Goal: Task Accomplishment & Management: Use online tool/utility

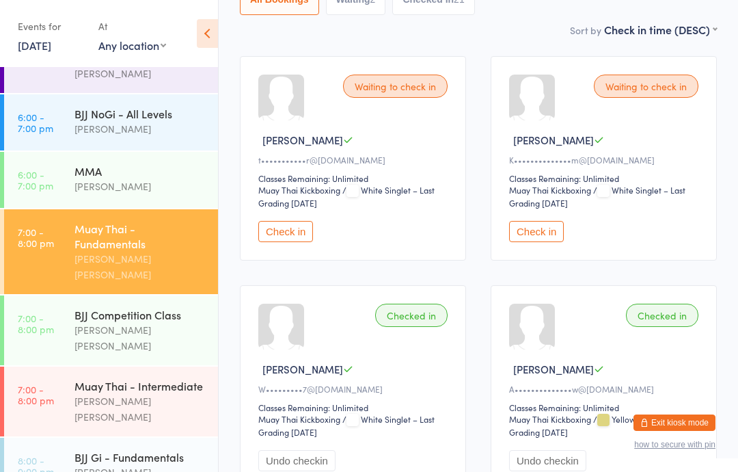
scroll to position [415, 0]
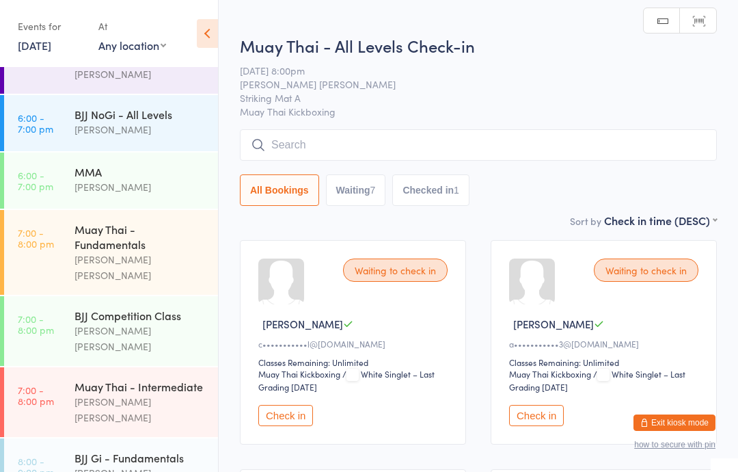
click at [484, 135] on input "search" at bounding box center [478, 144] width 477 height 31
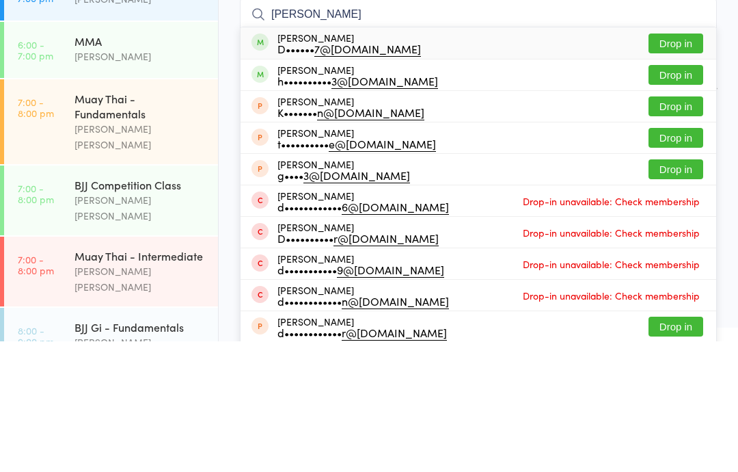
type input "[PERSON_NAME]"
click at [677, 164] on button "Drop in" at bounding box center [676, 174] width 55 height 20
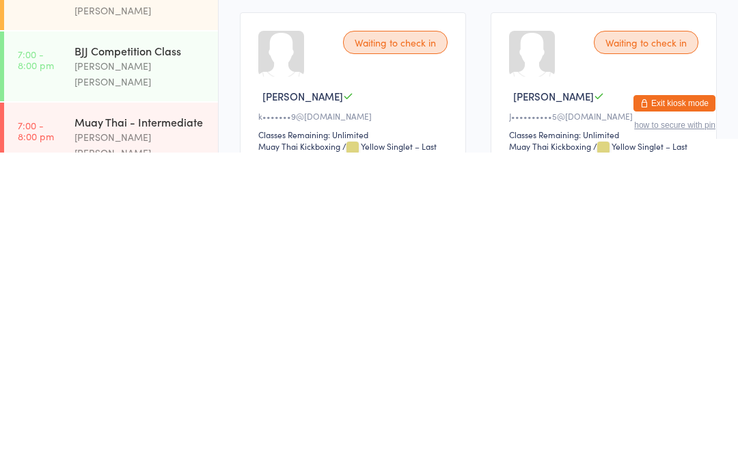
scroll to position [367, 0]
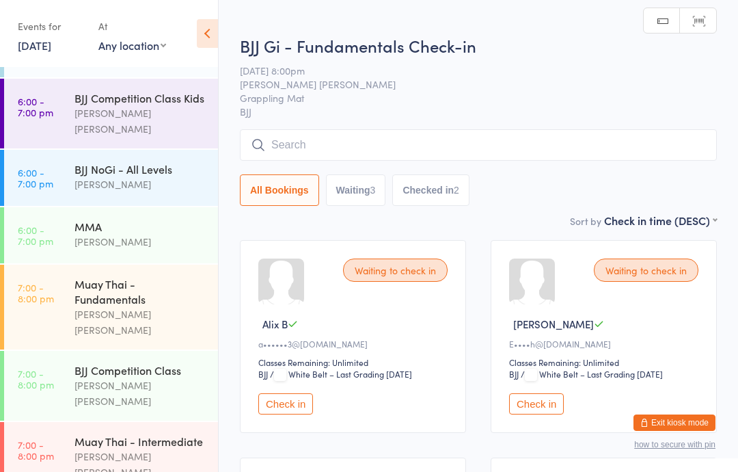
click at [293, 161] on input "search" at bounding box center [478, 144] width 477 height 31
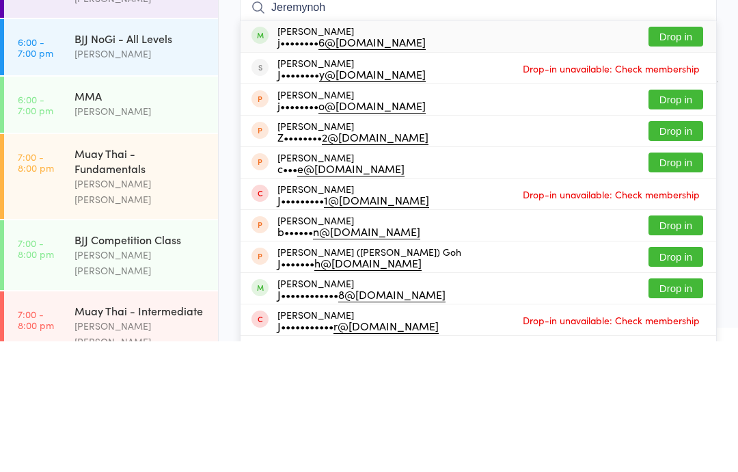
type input "Jeremynoh"
click at [672, 157] on button "Drop in" at bounding box center [676, 167] width 55 height 20
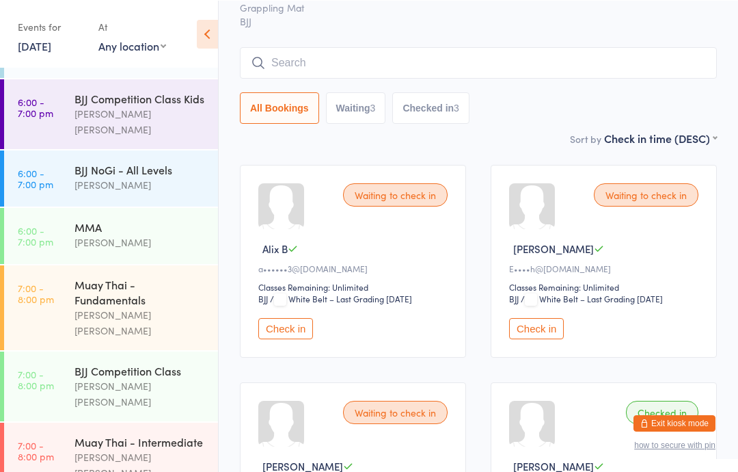
click at [321, 57] on input "search" at bounding box center [478, 61] width 477 height 31
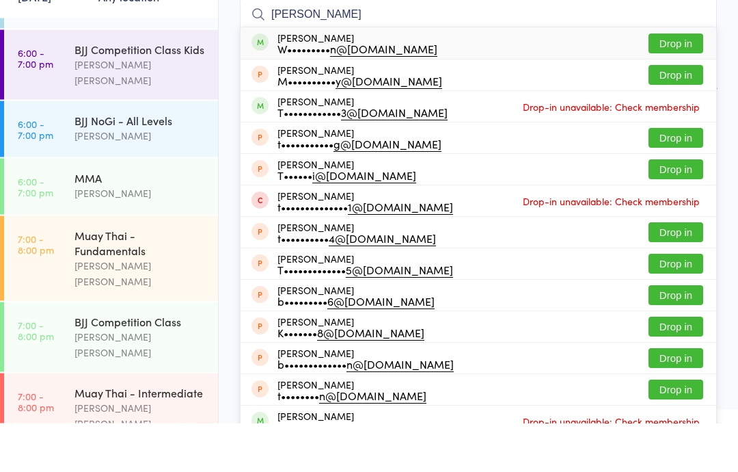
scroll to position [124, 0]
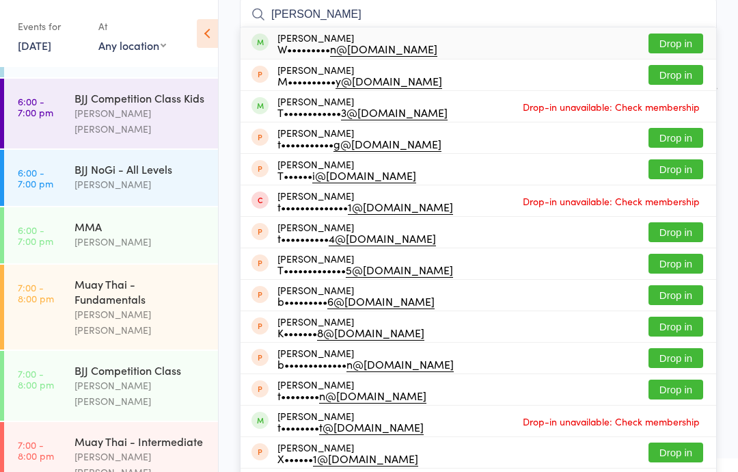
type input "[PERSON_NAME]"
click at [669, 42] on button "Drop in" at bounding box center [676, 43] width 55 height 20
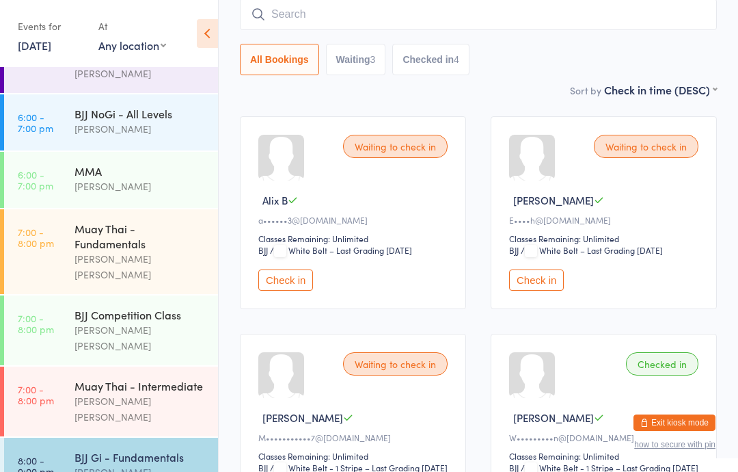
scroll to position [415, 0]
click at [159, 450] on div "BJJ Gi - Fundamentals" at bounding box center [141, 457] width 132 height 15
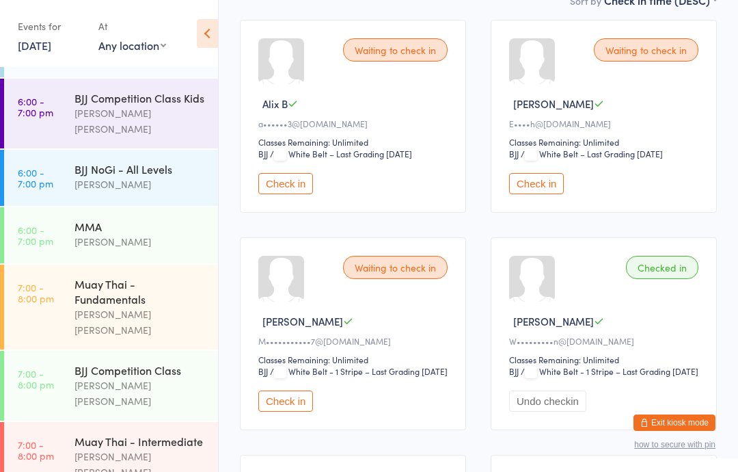
scroll to position [0, 0]
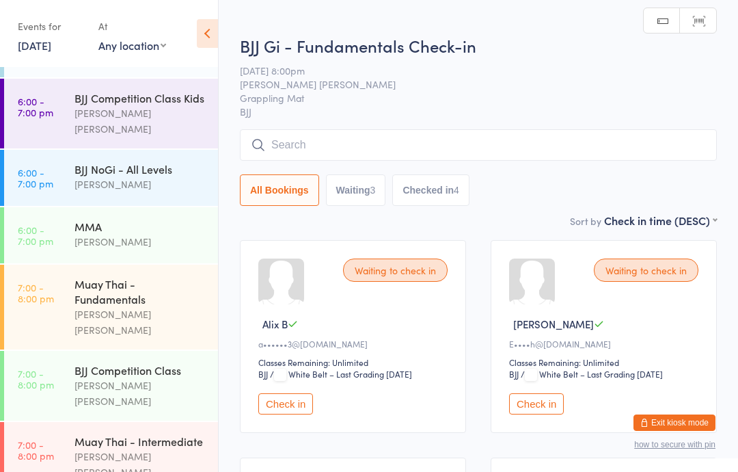
click at [406, 144] on input "search" at bounding box center [478, 144] width 477 height 31
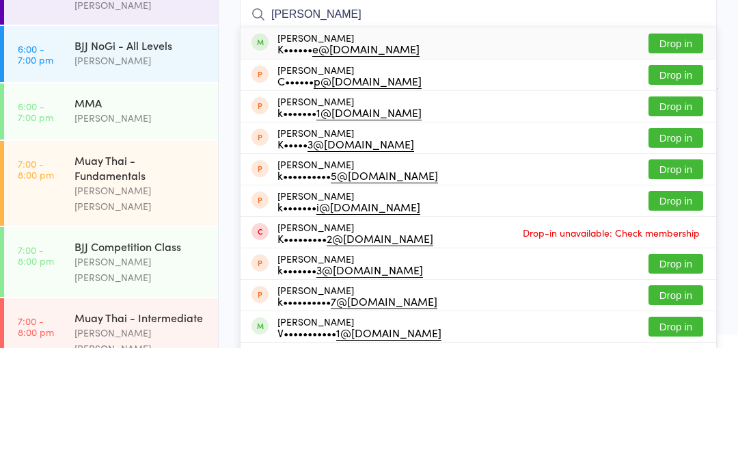
type input "[PERSON_NAME]"
click at [680, 157] on button "Drop in" at bounding box center [676, 167] width 55 height 20
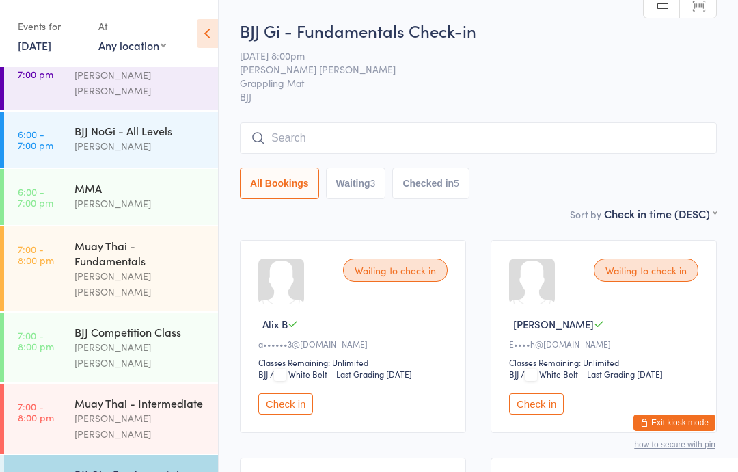
scroll to position [401, 0]
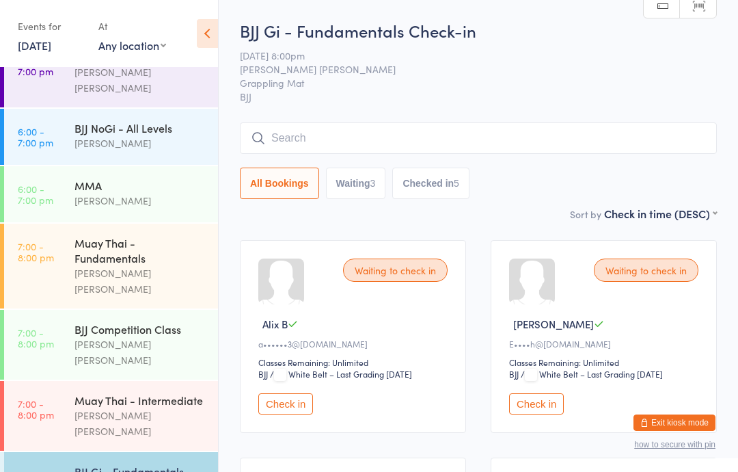
click at [133, 392] on div "Muay Thai - Intermediate" at bounding box center [141, 399] width 132 height 15
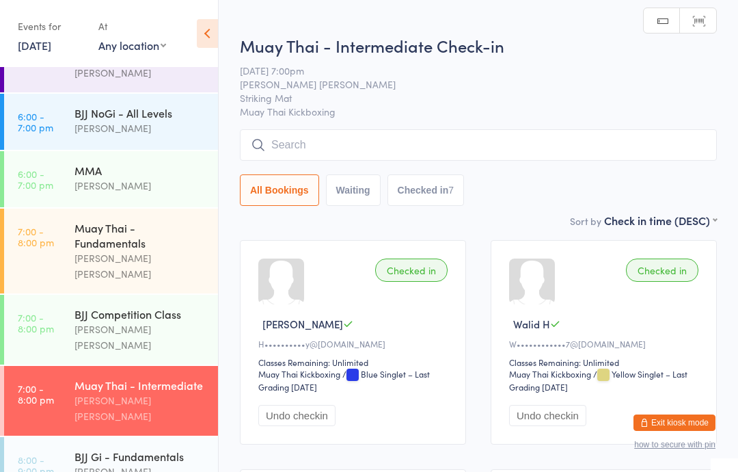
scroll to position [415, 0]
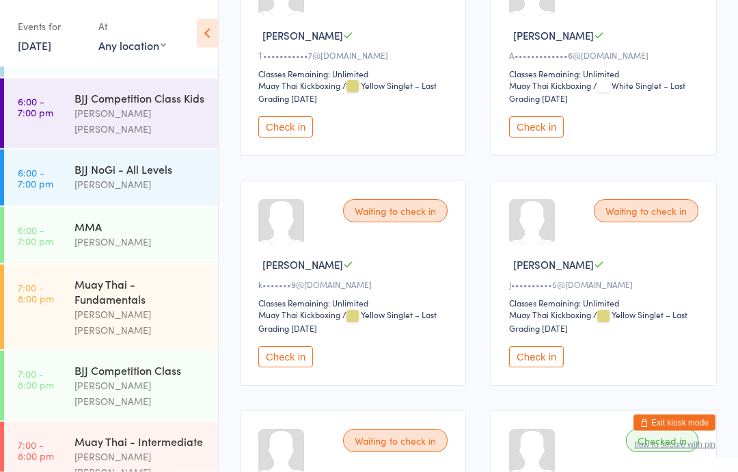
scroll to position [518, 0]
click at [528, 364] on button "Check in" at bounding box center [536, 356] width 55 height 21
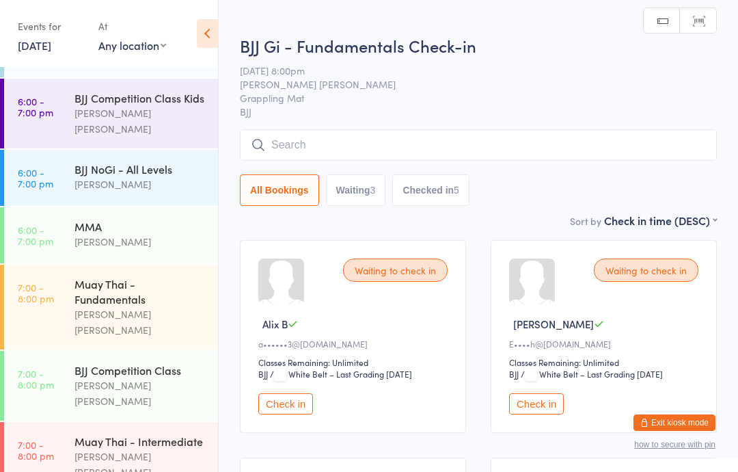
click at [284, 403] on button "Check in" at bounding box center [285, 403] width 55 height 21
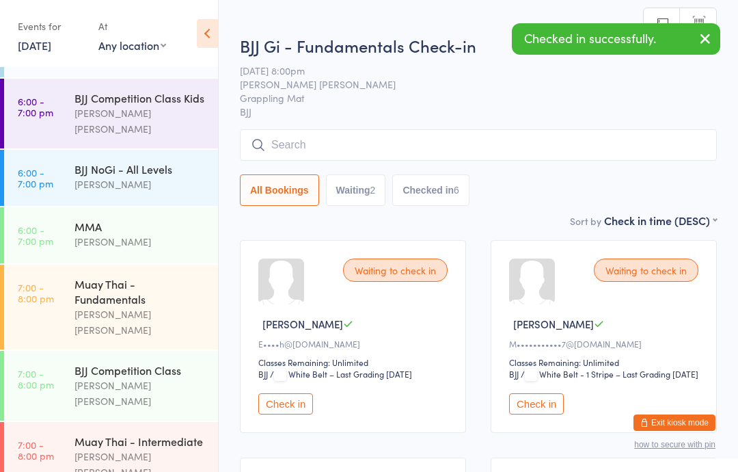
click at [291, 414] on button "Check in" at bounding box center [285, 403] width 55 height 21
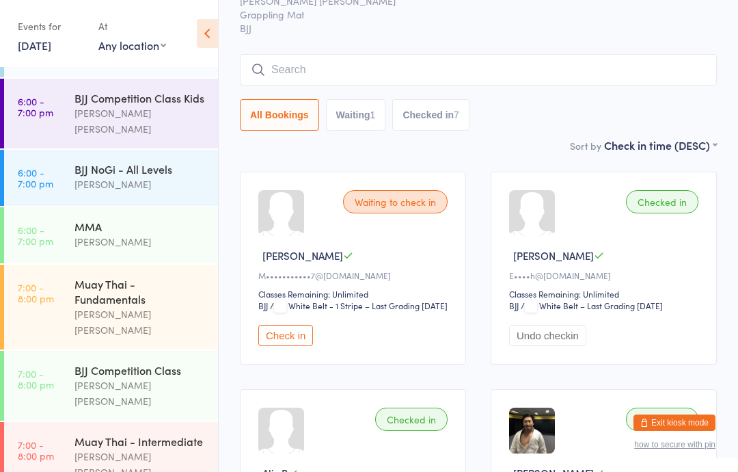
scroll to position [121, 0]
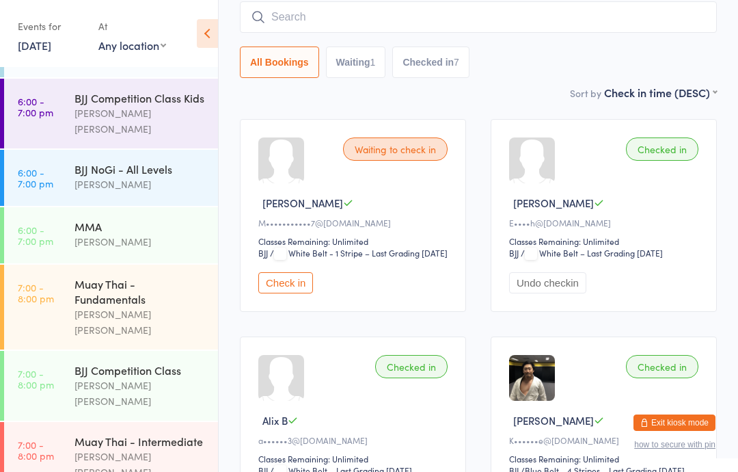
click at [282, 293] on button "Check in" at bounding box center [285, 282] width 55 height 21
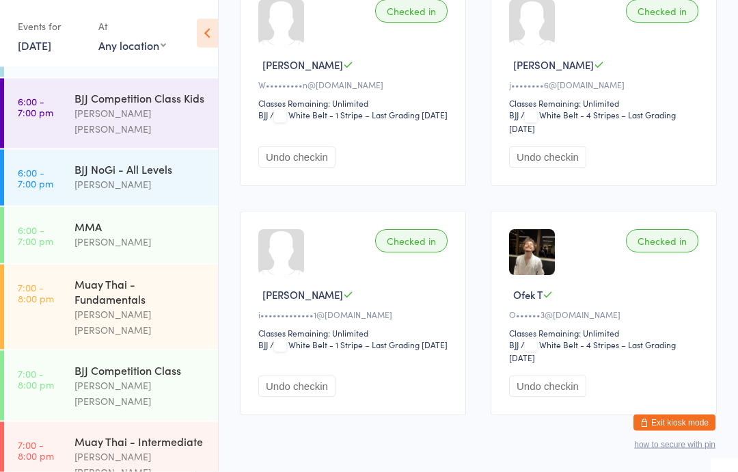
scroll to position [721, 0]
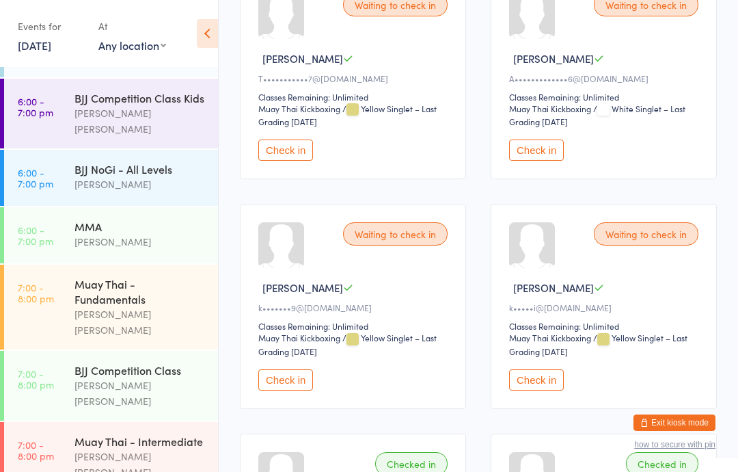
scroll to position [494, 0]
click at [536, 389] on button "Check in" at bounding box center [536, 380] width 55 height 21
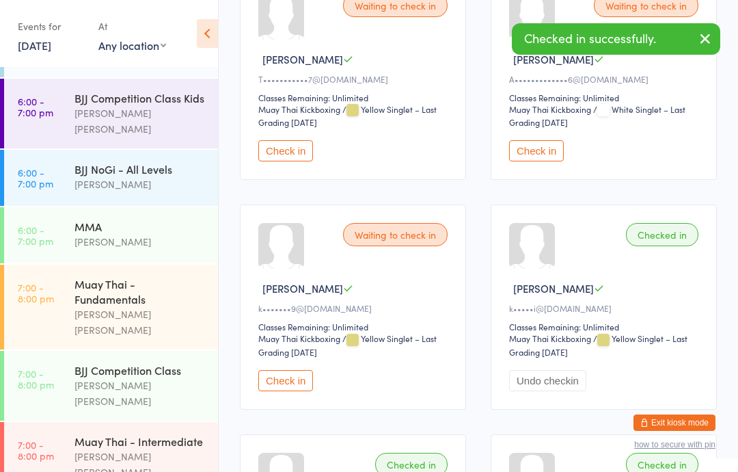
click at [293, 391] on button "Check in" at bounding box center [285, 380] width 55 height 21
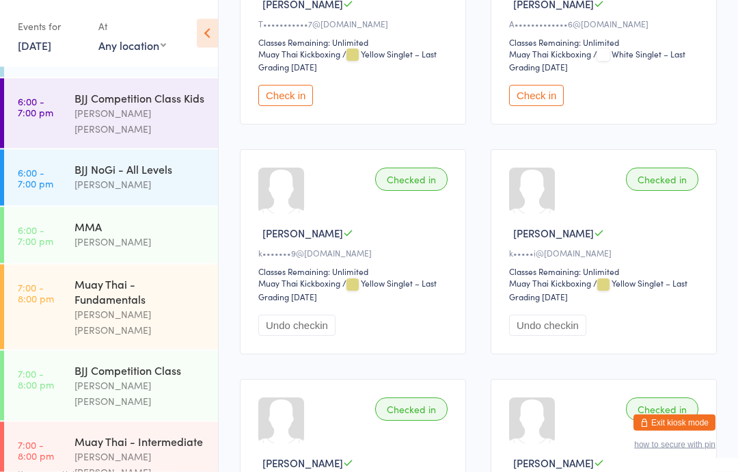
scroll to position [550, 0]
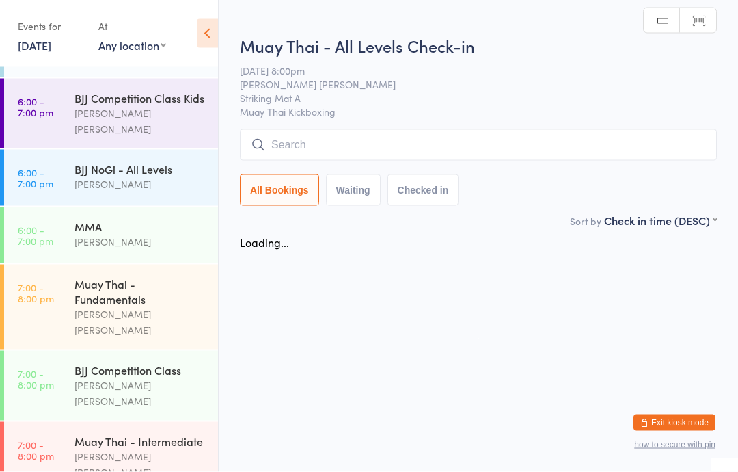
scroll to position [0, 0]
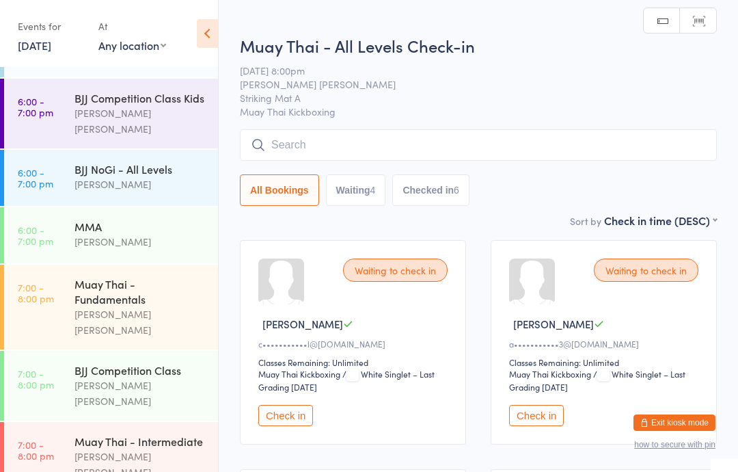
click at [328, 116] on span "Muay Thai Kickboxing" at bounding box center [478, 112] width 477 height 14
click at [297, 124] on div "Muay Thai - All Levels Check-in [DATE] 8:00pm [PERSON_NAME] [PERSON_NAME] Strik…" at bounding box center [478, 123] width 477 height 178
click at [329, 120] on div "Muay Thai - All Levels Check-in [DATE] 8:00pm [PERSON_NAME] [PERSON_NAME] Strik…" at bounding box center [478, 123] width 477 height 178
click at [325, 144] on input "search" at bounding box center [478, 144] width 477 height 31
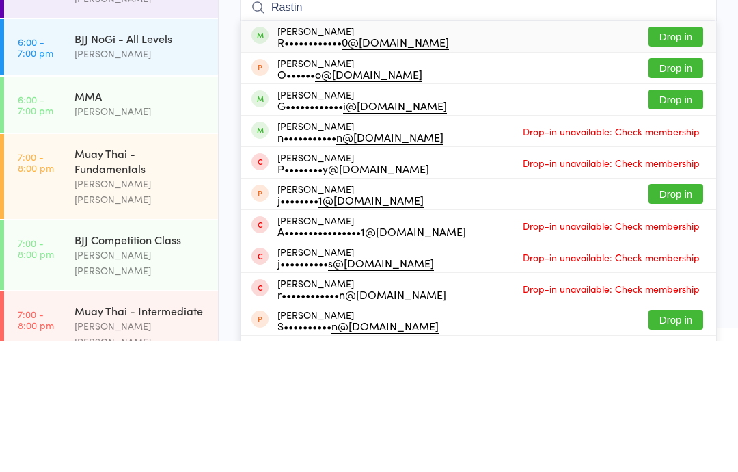
type input "Rastin"
click at [662, 157] on button "Drop in" at bounding box center [676, 167] width 55 height 20
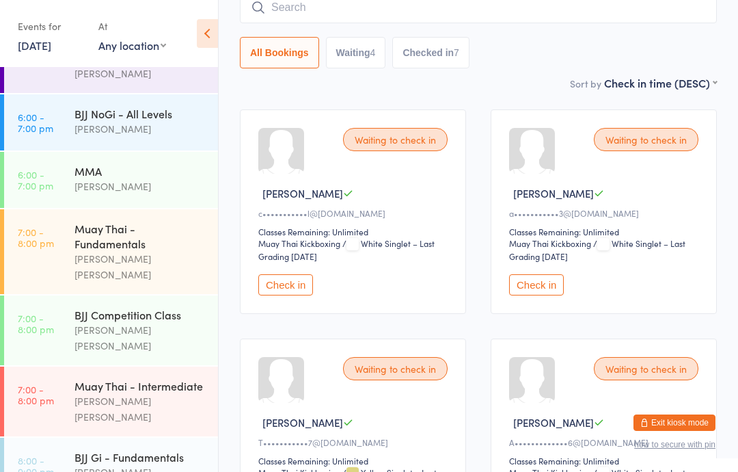
scroll to position [415, 0]
click at [175, 450] on div "BJJ Gi - Fundamentals" at bounding box center [141, 457] width 132 height 15
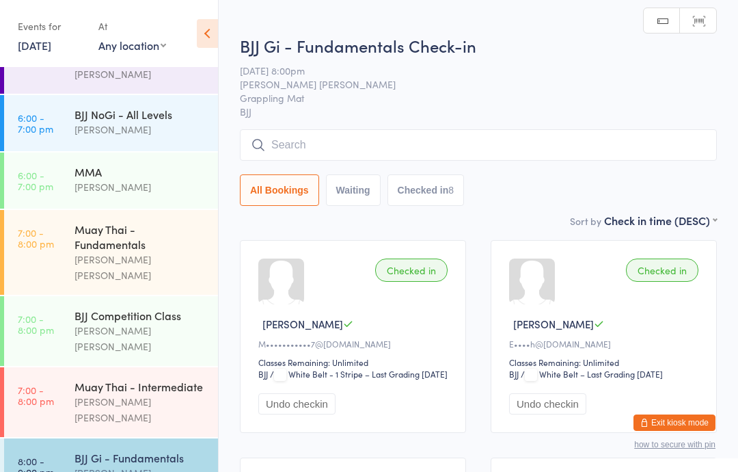
click at [459, 146] on input "search" at bounding box center [478, 144] width 477 height 31
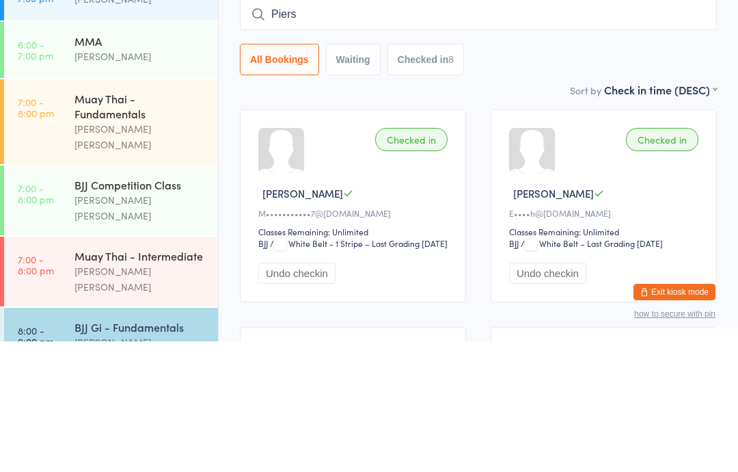
type input "Piers"
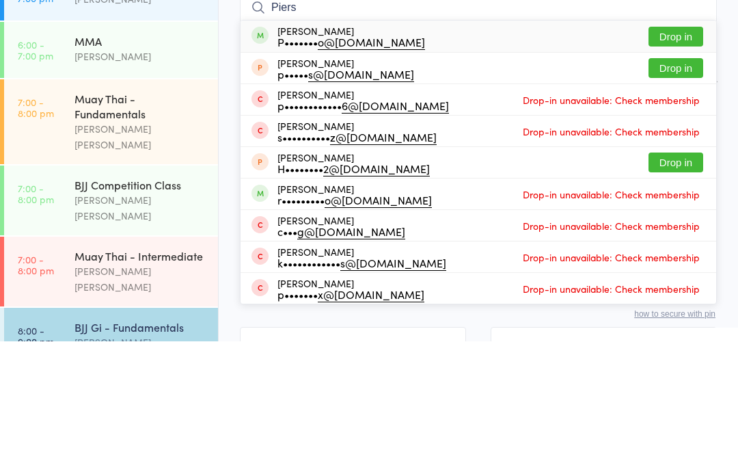
click at [678, 157] on button "Drop in" at bounding box center [676, 167] width 55 height 20
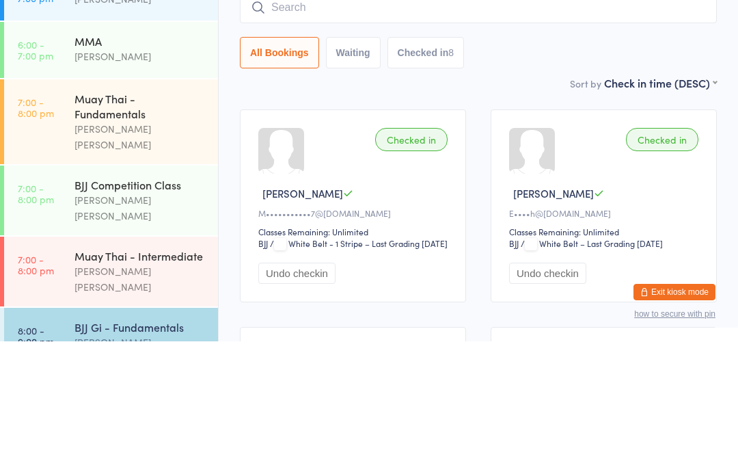
scroll to position [131, 0]
